Goal: Transaction & Acquisition: Book appointment/travel/reservation

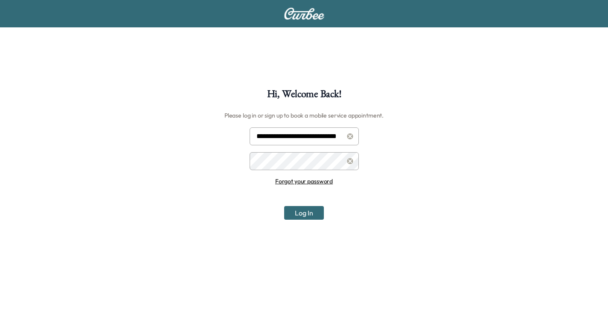
click at [313, 134] on input "**********" at bounding box center [304, 136] width 109 height 18
type input "**********"
click at [303, 213] on button "Log In" at bounding box center [304, 213] width 40 height 14
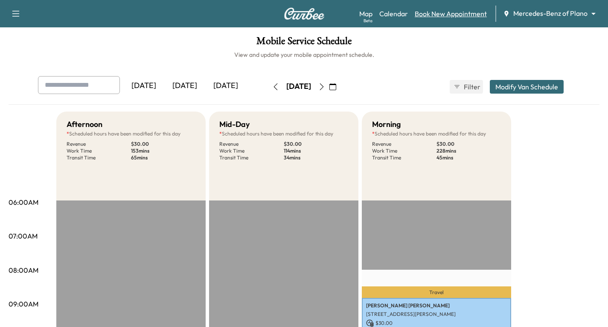
click at [434, 15] on link "Book New Appointment" at bounding box center [451, 14] width 72 height 10
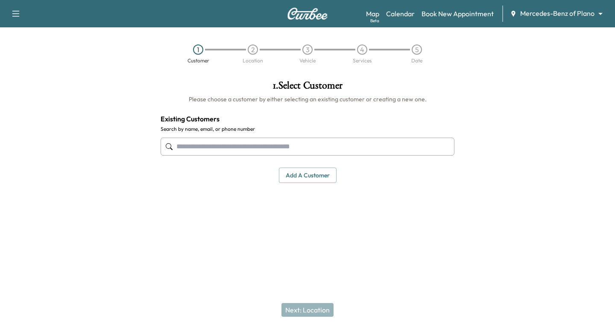
click at [191, 145] on input "text" at bounding box center [307, 146] width 294 height 18
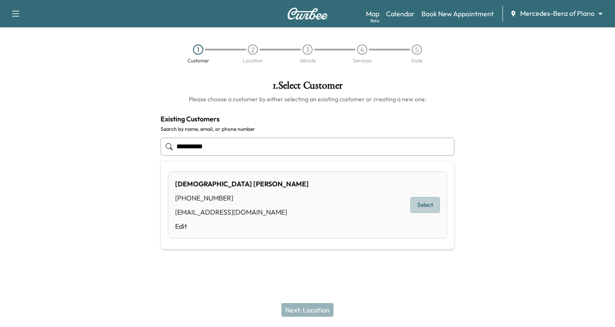
click at [423, 203] on button "Select" at bounding box center [424, 205] width 29 height 16
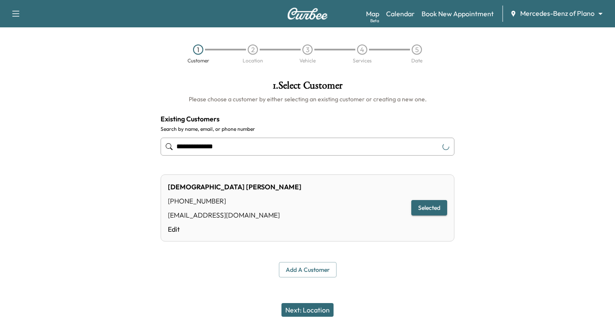
type input "**********"
click at [312, 313] on button "Next: Location" at bounding box center [307, 310] width 52 height 14
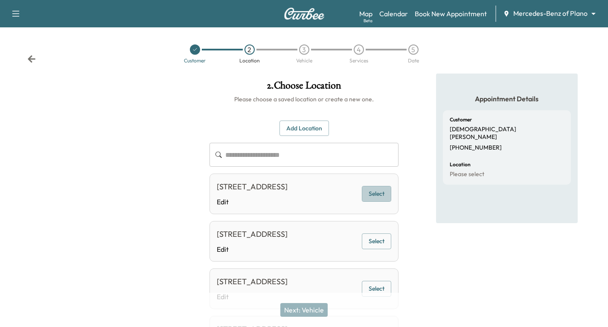
click at [379, 198] on button "Select" at bounding box center [376, 194] width 29 height 16
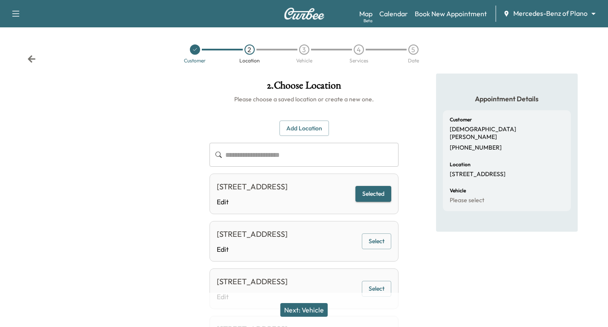
click at [317, 300] on div "Next: Vehicle" at bounding box center [304, 309] width 608 height 34
click at [312, 311] on button "Next: Vehicle" at bounding box center [303, 310] width 47 height 14
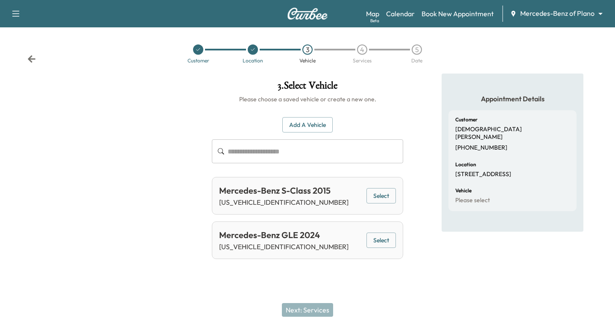
click at [383, 241] on button "Select" at bounding box center [380, 240] width 29 height 16
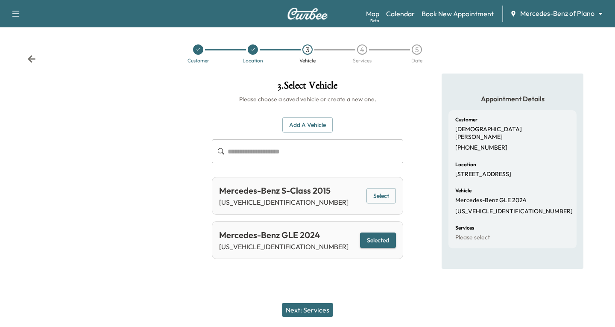
click at [303, 309] on button "Next: Services" at bounding box center [307, 310] width 51 height 14
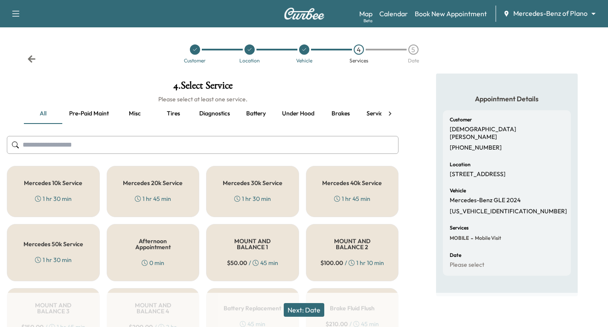
click at [62, 192] on div "Mercedes 10k Service 1 hr 30 min" at bounding box center [53, 191] width 93 height 51
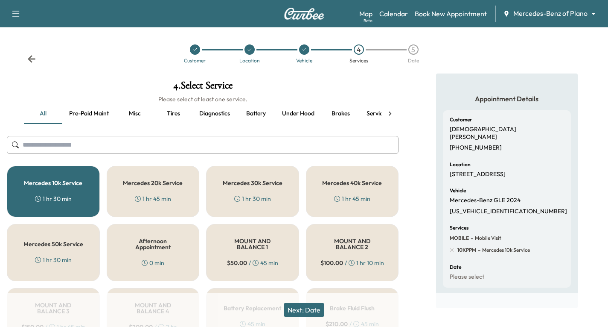
click at [315, 307] on button "Next: Date" at bounding box center [304, 310] width 41 height 14
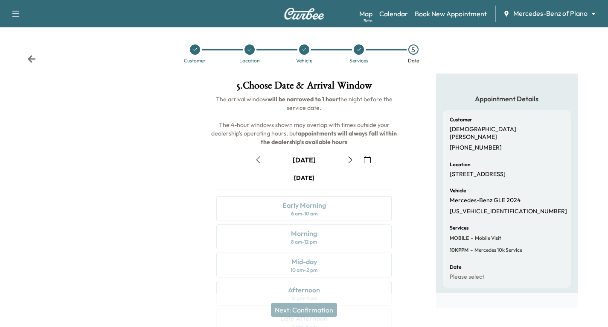
click at [370, 163] on button "button" at bounding box center [367, 160] width 15 height 14
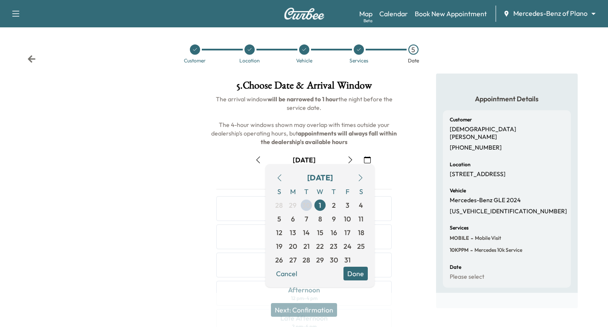
scroll to position [43, 0]
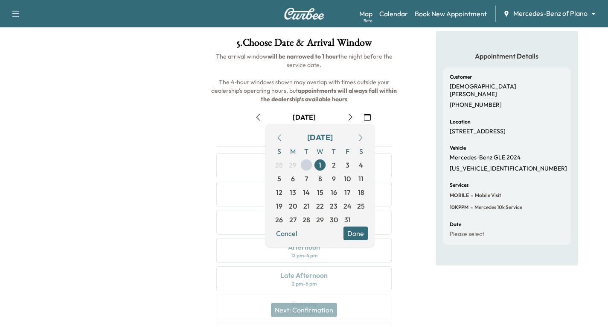
click at [357, 232] on button "Done" at bounding box center [356, 233] width 24 height 14
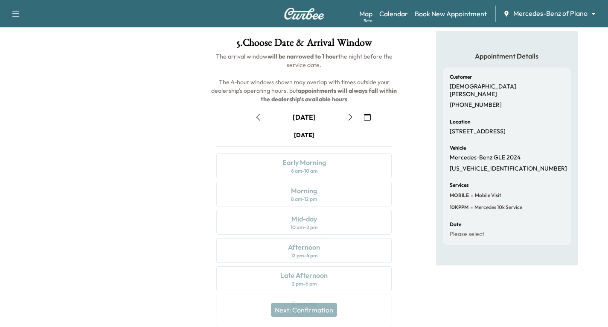
click at [348, 120] on icon "button" at bounding box center [350, 117] width 7 height 7
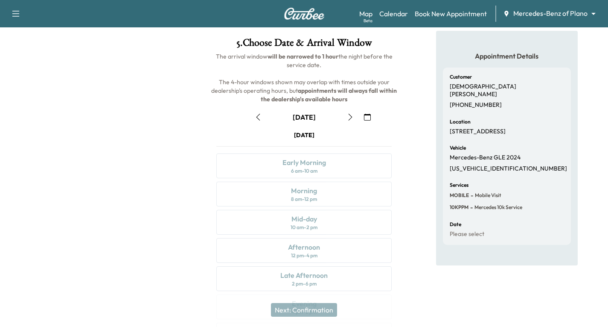
click at [348, 120] on icon "button" at bounding box center [350, 117] width 7 height 7
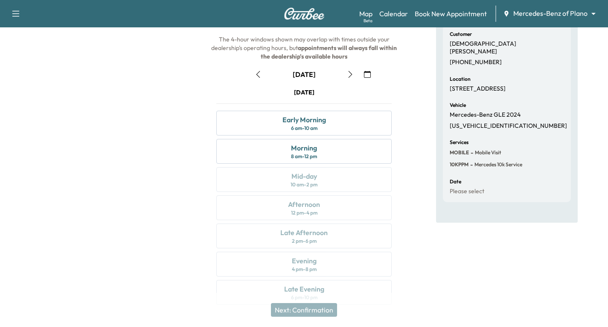
click at [350, 73] on icon "button" at bounding box center [350, 74] width 7 height 7
click at [350, 74] on icon "button" at bounding box center [350, 74] width 7 height 7
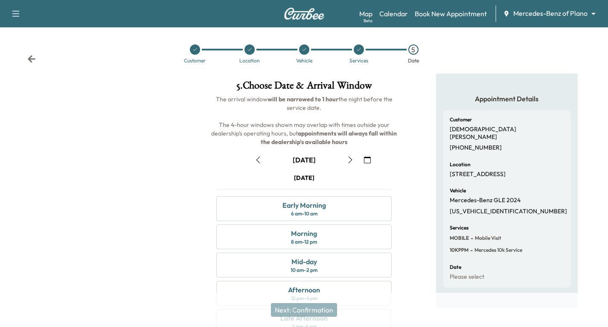
scroll to position [43, 0]
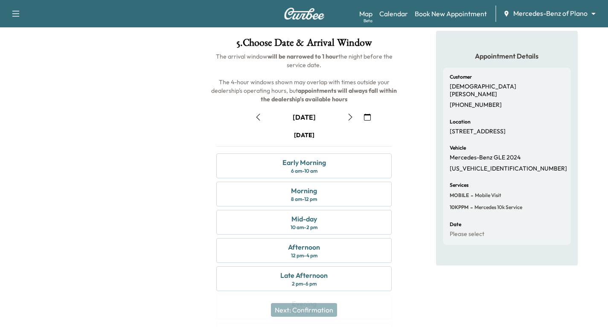
click at [257, 118] on icon "button" at bounding box center [258, 117] width 7 height 7
click at [350, 117] on icon "button" at bounding box center [350, 117] width 7 height 7
click at [257, 117] on icon "button" at bounding box center [258, 117] width 7 height 7
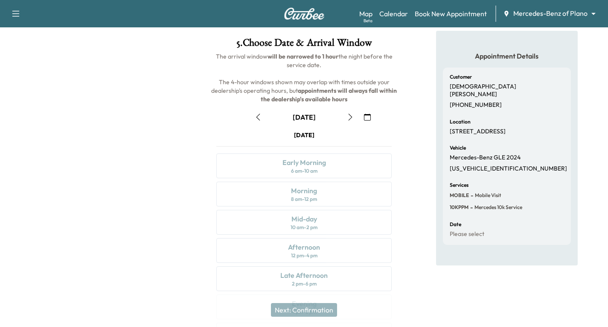
click at [257, 117] on icon "button" at bounding box center [258, 117] width 7 height 7
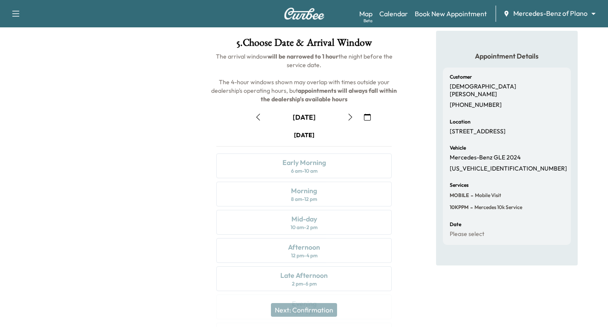
click at [257, 117] on icon "button" at bounding box center [258, 117] width 7 height 7
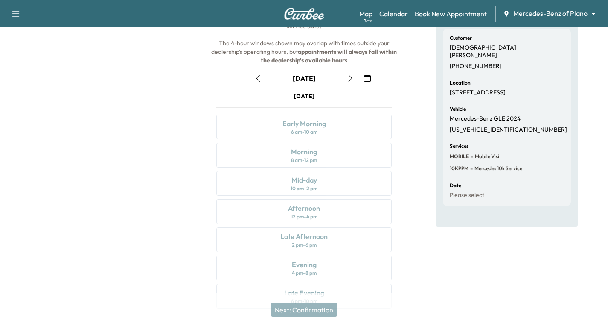
scroll to position [101, 0]
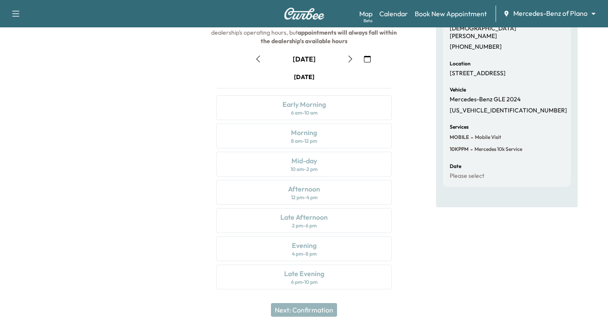
click at [366, 59] on icon "button" at bounding box center [367, 58] width 7 height 7
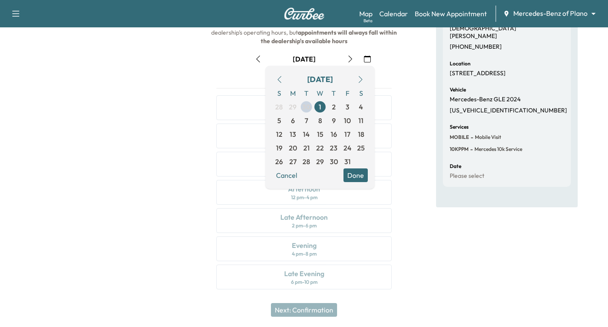
click at [362, 179] on button "Done" at bounding box center [356, 175] width 24 height 14
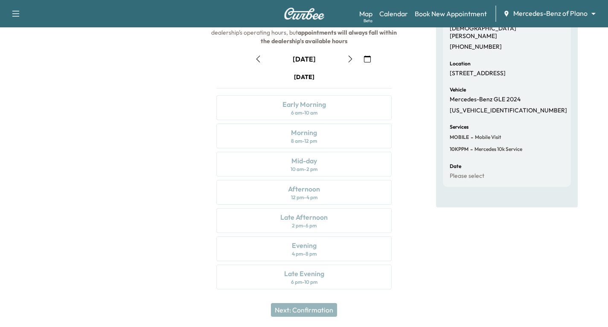
click at [352, 58] on icon "button" at bounding box center [350, 58] width 4 height 7
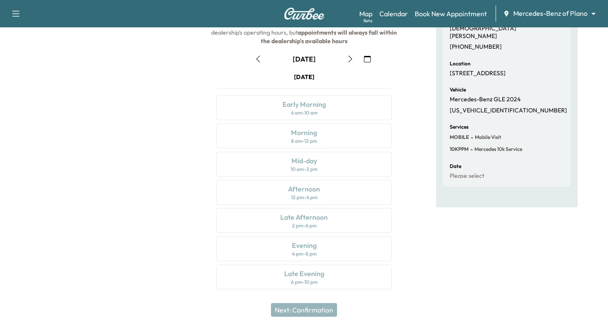
click at [352, 58] on icon "button" at bounding box center [350, 58] width 4 height 7
click at [349, 62] on icon "button" at bounding box center [350, 58] width 4 height 7
click at [258, 59] on icon "button" at bounding box center [258, 58] width 7 height 7
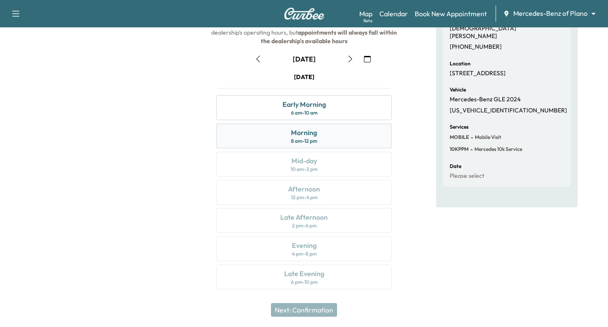
click at [335, 140] on div "Morning 8 am - 12 pm" at bounding box center [303, 135] width 175 height 25
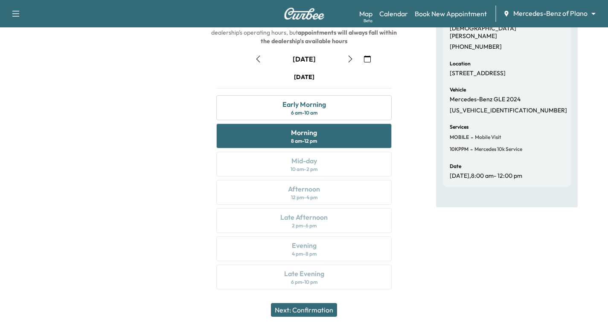
click at [309, 303] on button "Next: Confirmation" at bounding box center [304, 310] width 66 height 14
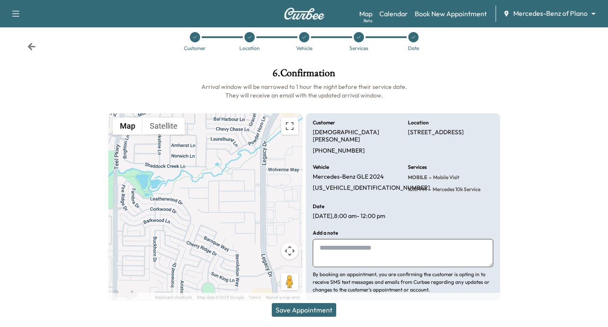
click at [318, 312] on button "Save Appointment" at bounding box center [304, 310] width 64 height 14
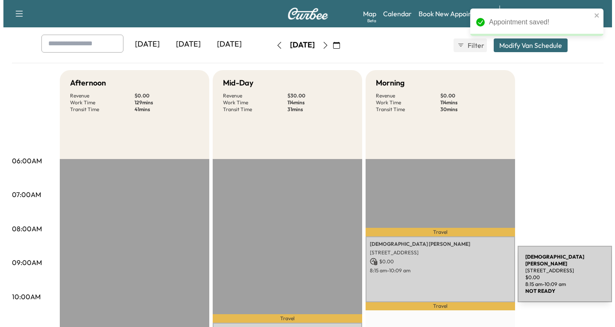
scroll to position [85, 0]
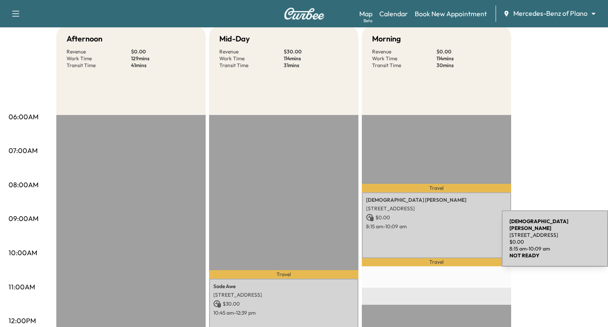
click at [437, 240] on div "Christian Barb 10241 BLACKENHURST LN, FRISCO, TX 75033, USA $ 0.00 8:15 am - 10…" at bounding box center [436, 224] width 149 height 65
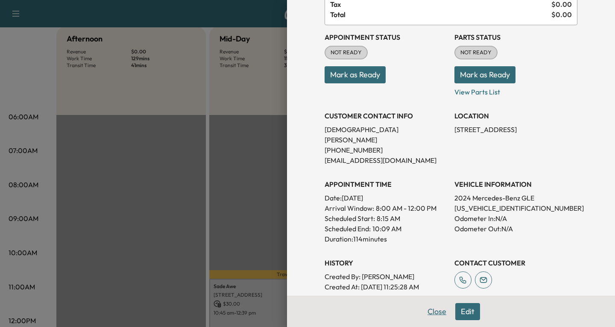
click at [427, 314] on button "Close" at bounding box center [437, 311] width 30 height 17
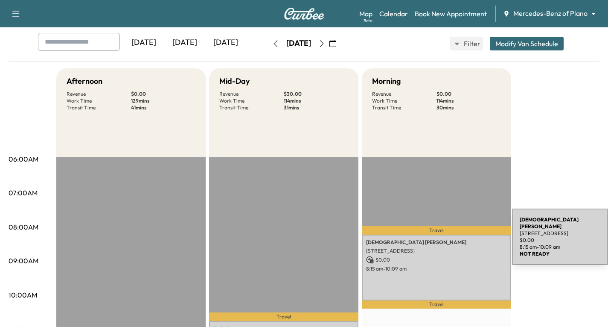
scroll to position [43, 0]
